Goal: Task Accomplishment & Management: Use online tool/utility

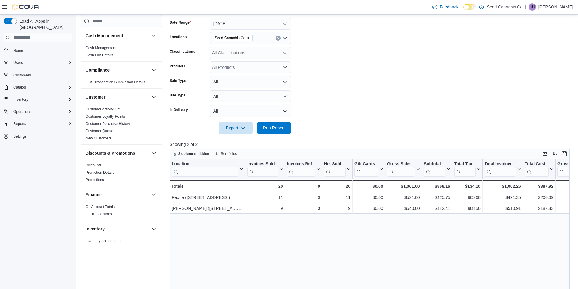
scroll to position [334, 0]
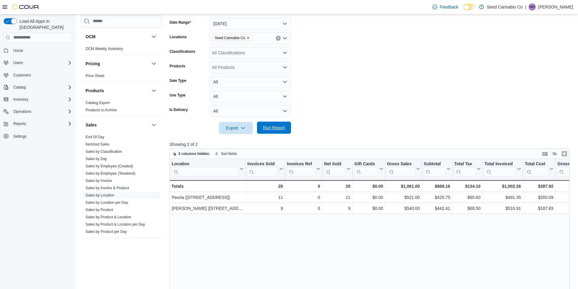
click at [281, 126] on span "Run Report" at bounding box center [274, 128] width 22 height 6
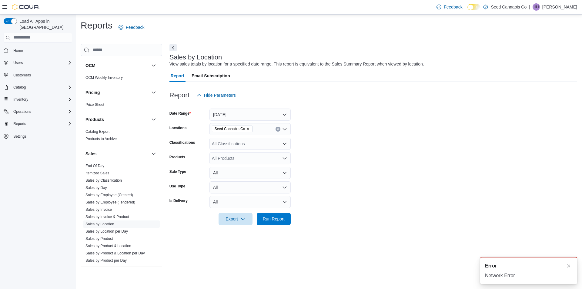
scroll to position [0, 0]
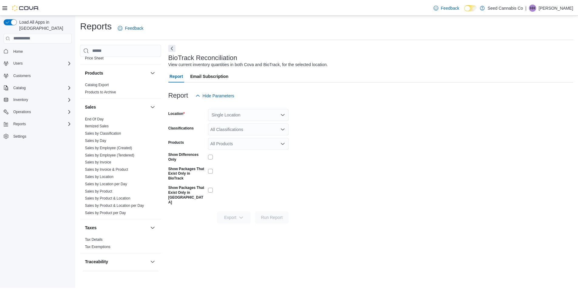
scroll to position [395, 0]
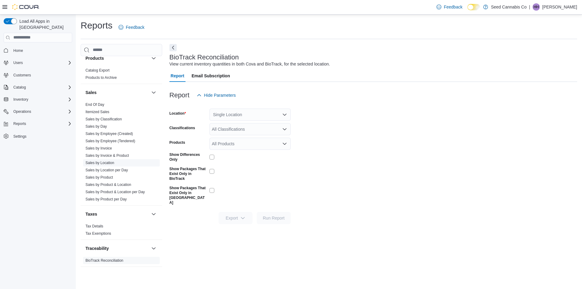
click at [106, 163] on link "Sales by Location" at bounding box center [100, 163] width 29 height 4
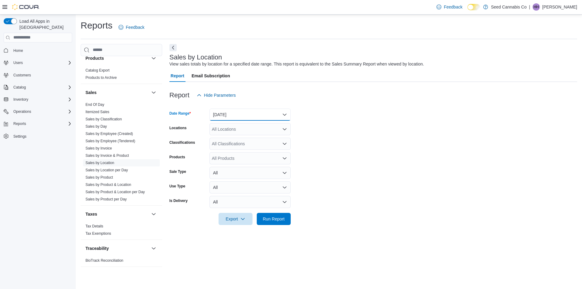
click at [242, 116] on button "Yesterday" at bounding box center [250, 115] width 81 height 12
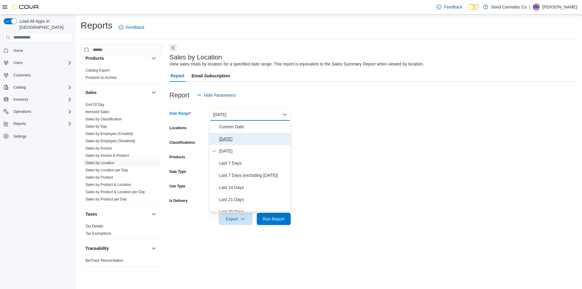
click at [245, 134] on button "[DATE]" at bounding box center [250, 139] width 81 height 12
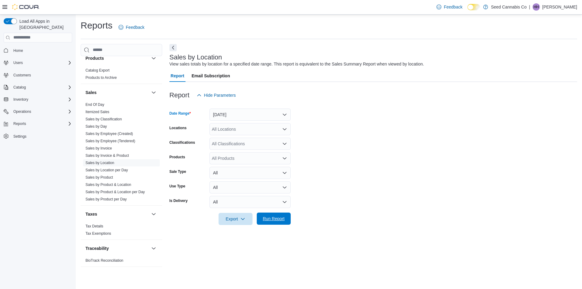
click at [277, 215] on span "Run Report" at bounding box center [274, 219] width 27 height 12
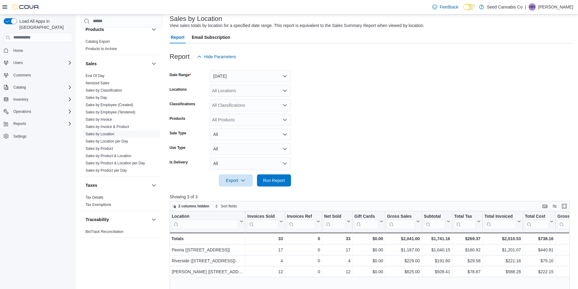
scroll to position [61, 0]
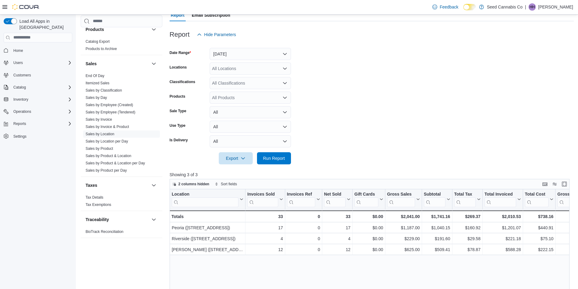
click at [28, 47] on span "Home" at bounding box center [41, 51] width 61 height 8
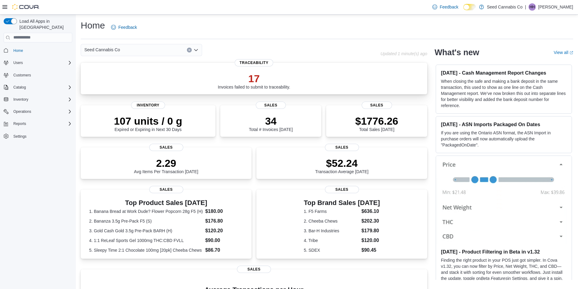
click at [256, 80] on p "17" at bounding box center [254, 78] width 72 height 12
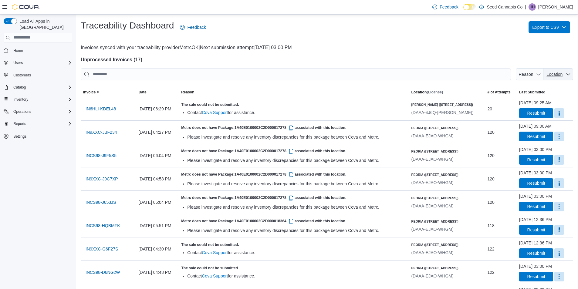
click at [560, 75] on span "Location" at bounding box center [554, 74] width 16 height 5
click at [558, 108] on span "[PERSON_NAME] ([STREET_ADDRESS])" at bounding box center [529, 108] width 87 height 10
type input "**********"
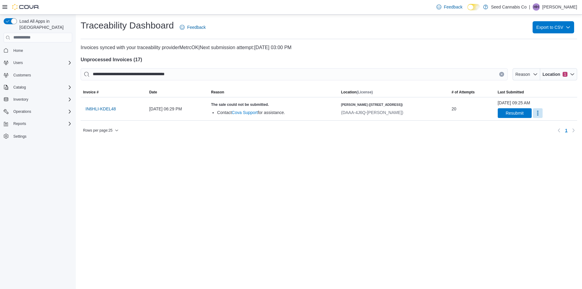
click at [480, 5] on label "Dark Mode" at bounding box center [474, 7] width 13 height 6
drag, startPoint x: 480, startPoint y: 11, endPoint x: 483, endPoint y: 7, distance: 4.7
click at [480, 10] on div "Feedback Dark Mode Seed Cannabis Co | HH [PERSON_NAME]" at bounding box center [505, 7] width 143 height 12
click at [481, 45] on p "Invoices synced with your traceability provider MetrcOK | Next submission attem…" at bounding box center [329, 47] width 497 height 7
click at [479, 5] on icon at bounding box center [477, 6] width 3 height 3
